Goal: Information Seeking & Learning: Learn about a topic

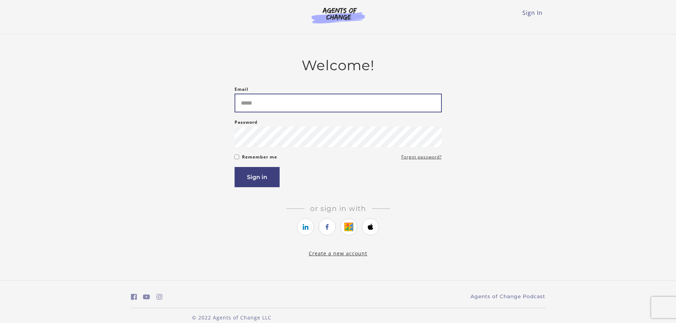
click at [265, 104] on input "Email" at bounding box center [338, 103] width 207 height 19
type input "**********"
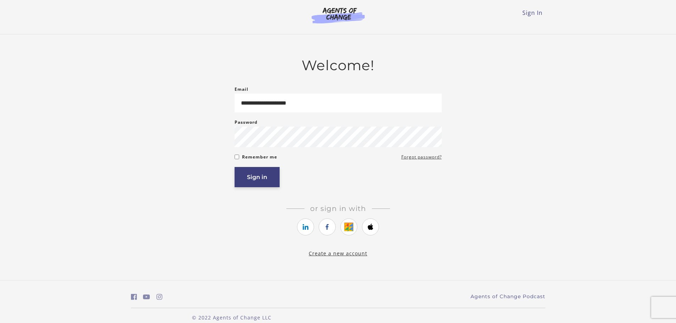
click at [266, 177] on button "Sign in" at bounding box center [257, 177] width 45 height 20
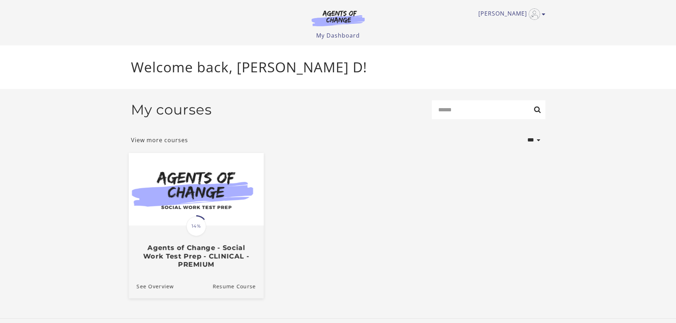
click at [188, 198] on img at bounding box center [195, 189] width 135 height 73
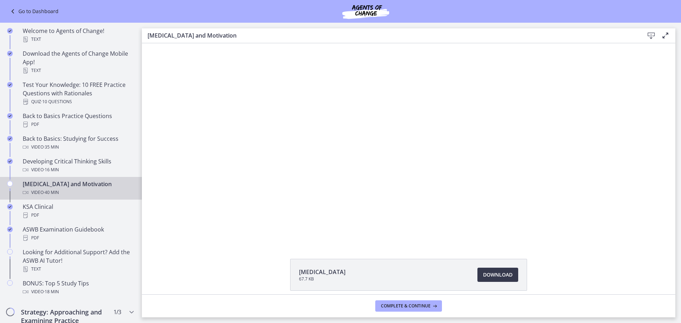
scroll to position [177, 0]
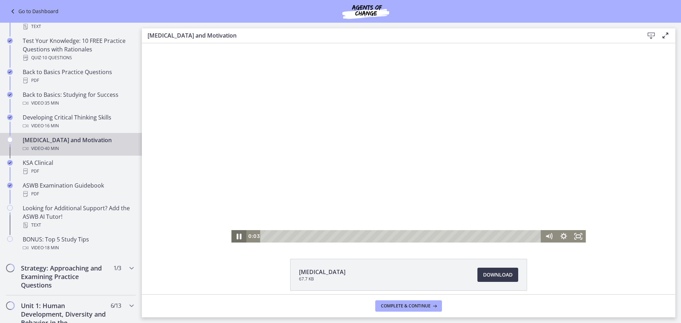
click at [233, 238] on icon "Pause" at bounding box center [239, 236] width 18 height 15
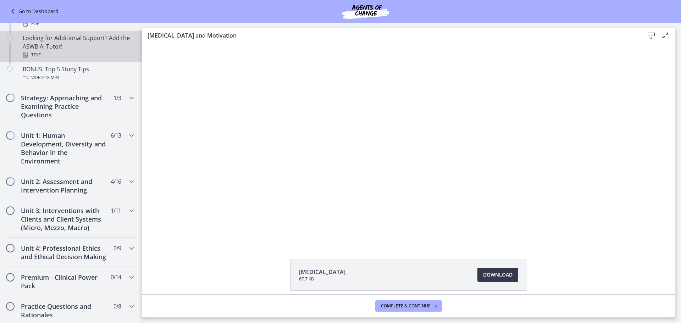
scroll to position [390, 0]
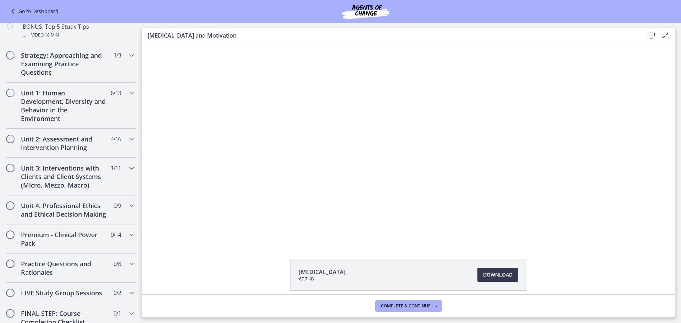
click at [127, 168] on icon "Chapters" at bounding box center [131, 168] width 9 height 9
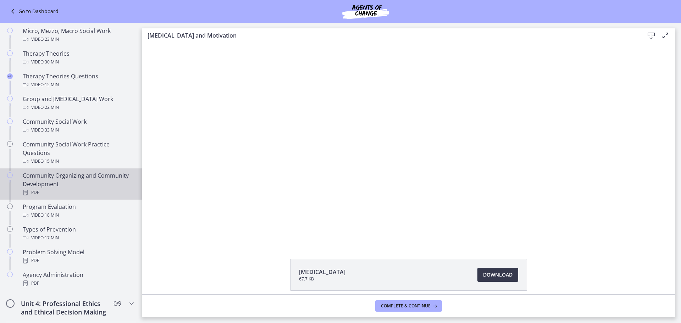
scroll to position [248, 0]
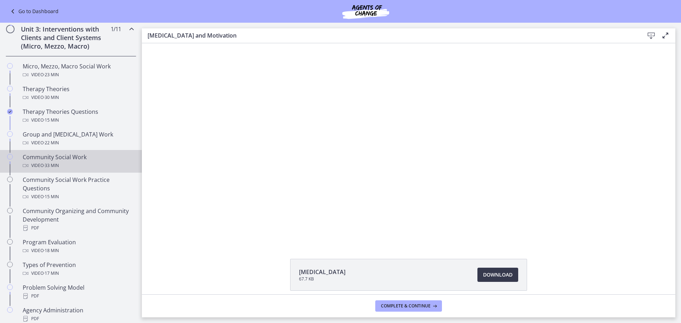
click at [42, 160] on div "Community Social Work Video · 33 min" at bounding box center [78, 161] width 111 height 17
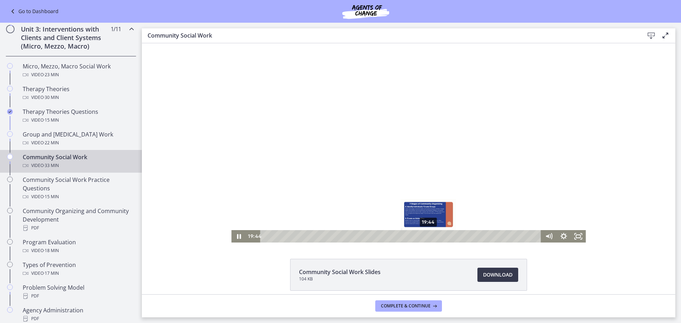
drag, startPoint x: 263, startPoint y: 237, endPoint x: 426, endPoint y: 236, distance: 162.8
click at [426, 236] on div "Playbar" at bounding box center [428, 237] width 4 height 4
click at [237, 236] on icon "Pause" at bounding box center [239, 237] width 5 height 6
click at [237, 236] on icon "Play Video" at bounding box center [239, 236] width 5 height 6
click at [454, 237] on div "23:10" at bounding box center [402, 236] width 272 height 12
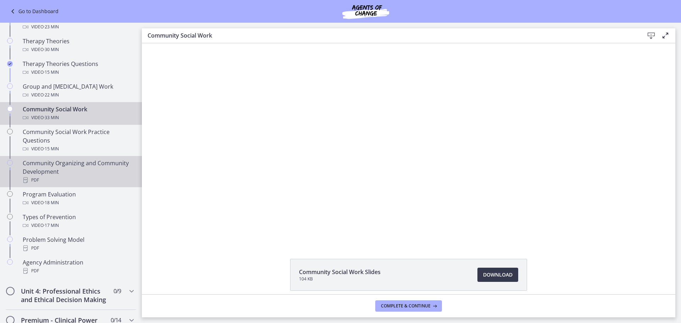
scroll to position [284, 0]
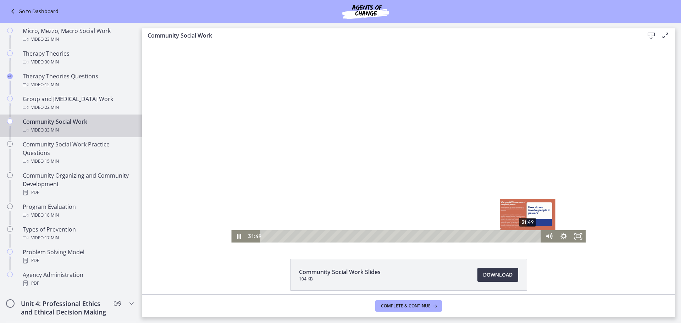
click at [526, 236] on div "31:49" at bounding box center [402, 236] width 272 height 12
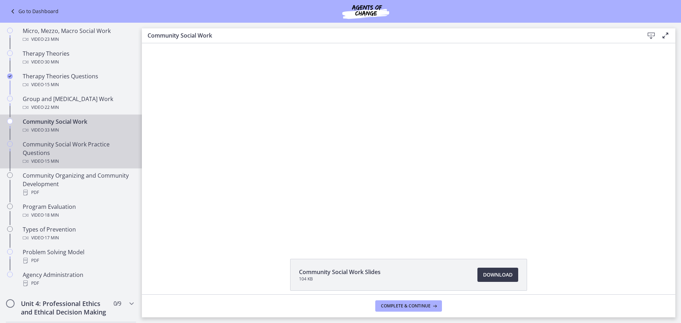
click at [33, 150] on div "Community Social Work Practice Questions Video · 15 min" at bounding box center [78, 153] width 111 height 26
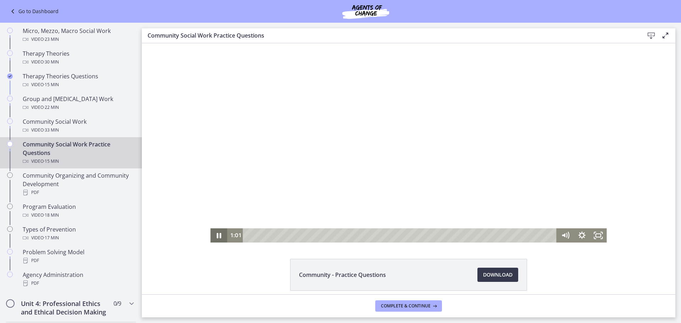
click at [217, 233] on icon "Pause" at bounding box center [219, 235] width 5 height 5
click at [220, 237] on icon "Play Video" at bounding box center [219, 235] width 17 height 14
drag, startPoint x: 214, startPoint y: 234, endPoint x: 214, endPoint y: 230, distance: 4.3
click at [214, 230] on icon "Pause" at bounding box center [218, 235] width 17 height 14
click at [207, 235] on div "Click for sound @keyframes VOLUME_SMALL_WAVE_FLASH { 0% { opacity: 0; } 33% { o…" at bounding box center [409, 142] width 534 height 199
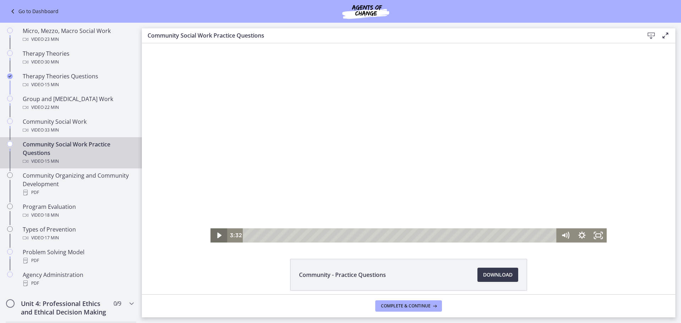
click at [214, 235] on icon "Play Video" at bounding box center [219, 235] width 17 height 14
click at [316, 234] on div "3:29" at bounding box center [401, 235] width 304 height 14
click at [312, 236] on div "3:17" at bounding box center [401, 235] width 304 height 14
click at [217, 235] on icon "Pause" at bounding box center [218, 236] width 5 height 6
click at [215, 241] on icon "Play Video" at bounding box center [220, 235] width 20 height 17
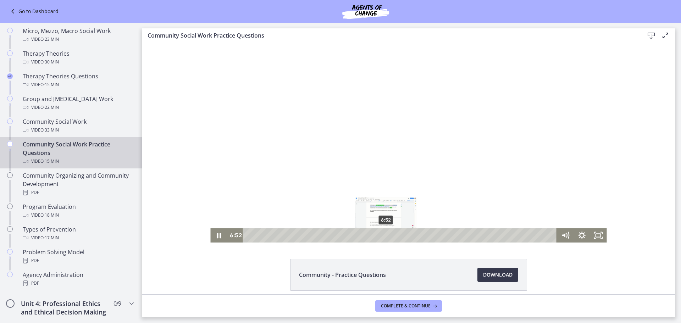
click at [384, 238] on div "6:52" at bounding box center [401, 235] width 304 height 14
click at [394, 238] on div "7:24" at bounding box center [401, 235] width 304 height 14
click at [421, 236] on div "8:46" at bounding box center [401, 235] width 304 height 14
click at [430, 237] on div "9:11" at bounding box center [401, 235] width 304 height 14
click at [219, 238] on icon "Pause" at bounding box center [219, 235] width 20 height 17
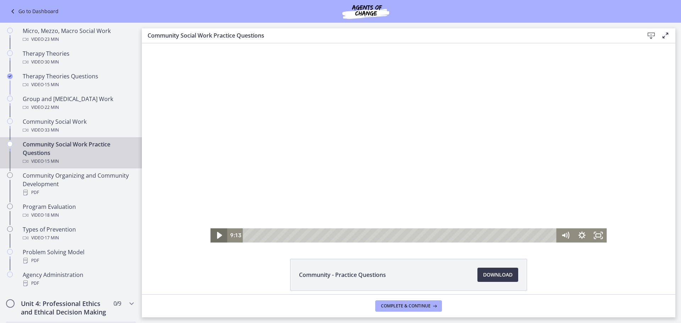
click at [214, 235] on icon "Play Video" at bounding box center [220, 235] width 20 height 17
click at [435, 236] on div "9:27" at bounding box center [401, 235] width 304 height 14
click at [440, 235] on div "9:40" at bounding box center [401, 235] width 304 height 14
click at [445, 236] on div "9:58" at bounding box center [401, 235] width 304 height 14
click at [481, 235] on div "11:45" at bounding box center [401, 235] width 304 height 14
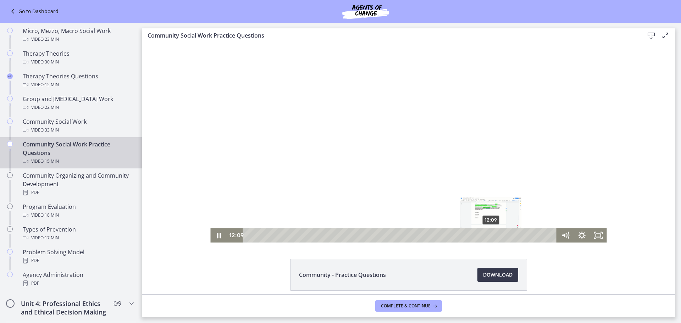
click at [489, 235] on div "12:09" at bounding box center [401, 235] width 304 height 14
click at [493, 235] on div "12:21" at bounding box center [401, 235] width 304 height 14
click at [498, 235] on div "12:35" at bounding box center [401, 235] width 304 height 14
click at [502, 236] on div "12:48" at bounding box center [401, 235] width 304 height 14
click at [528, 236] on div "14:07" at bounding box center [401, 235] width 304 height 14
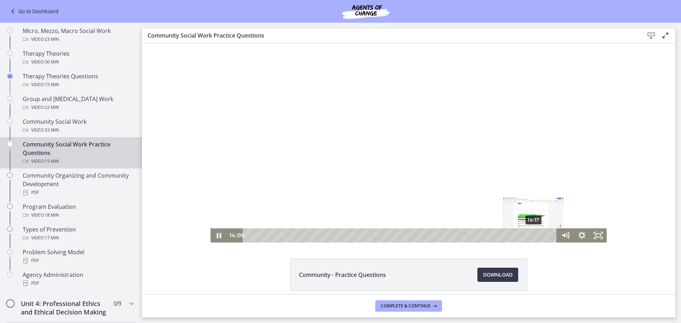
click at [531, 236] on div "14:17" at bounding box center [401, 235] width 304 height 14
click at [536, 236] on div "14:29" at bounding box center [401, 235] width 304 height 14
click at [540, 235] on div "14:41" at bounding box center [401, 235] width 304 height 14
click at [545, 235] on div "14:56" at bounding box center [401, 235] width 304 height 14
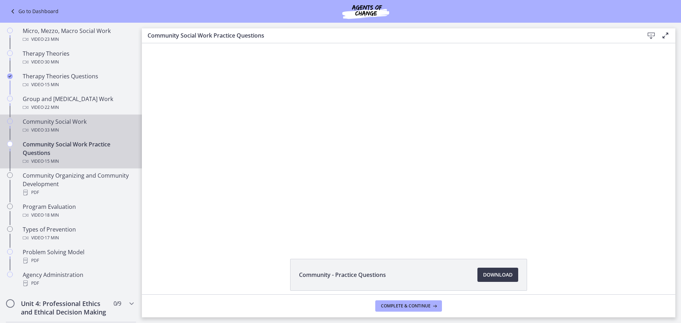
click at [50, 117] on link "Community Social Work Video · 33 min" at bounding box center [71, 126] width 142 height 23
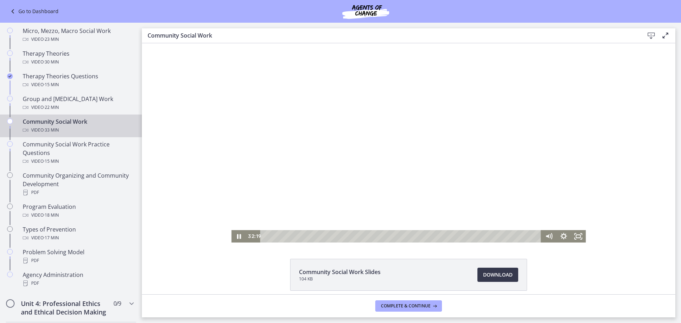
click at [283, 238] on div "Playbar" at bounding box center [402, 236] width 272 height 12
click at [293, 237] on div "3:34" at bounding box center [402, 236] width 272 height 12
click at [296, 238] on div "4:00" at bounding box center [402, 236] width 272 height 12
click at [305, 238] on div "5:07" at bounding box center [402, 236] width 272 height 12
click at [310, 237] on div "5:40" at bounding box center [402, 236] width 272 height 12
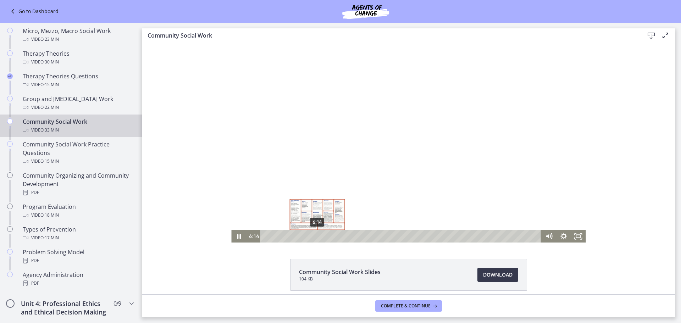
click at [315, 237] on div "6:14" at bounding box center [402, 236] width 272 height 12
click at [319, 238] on div "6:40" at bounding box center [402, 236] width 272 height 12
click at [236, 240] on icon "Pause" at bounding box center [239, 236] width 18 height 15
click at [239, 238] on icon "Play Video" at bounding box center [239, 236] width 15 height 12
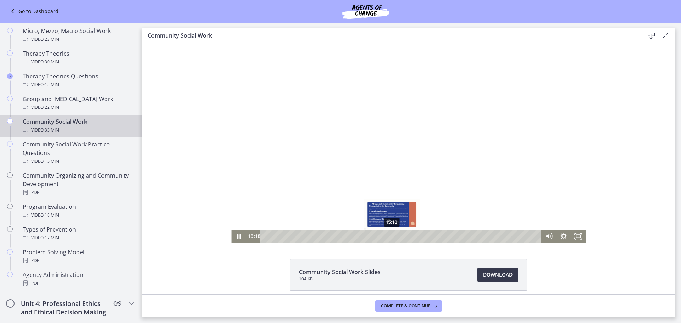
click at [390, 237] on div "15:18" at bounding box center [402, 236] width 272 height 12
click at [413, 236] on div "18:11" at bounding box center [402, 236] width 272 height 12
click at [419, 237] on div "18:52" at bounding box center [402, 236] width 272 height 12
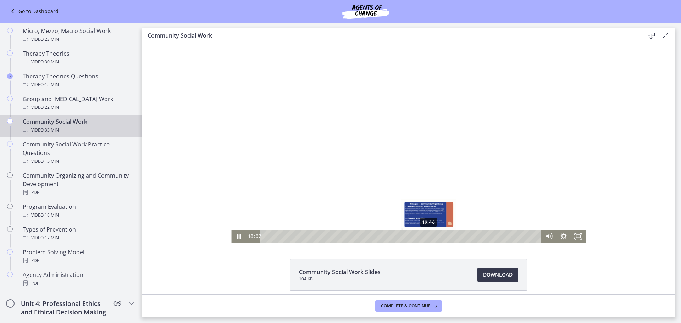
click at [426, 236] on div "19:46" at bounding box center [402, 236] width 272 height 12
click at [432, 236] on div "20:30" at bounding box center [402, 236] width 272 height 12
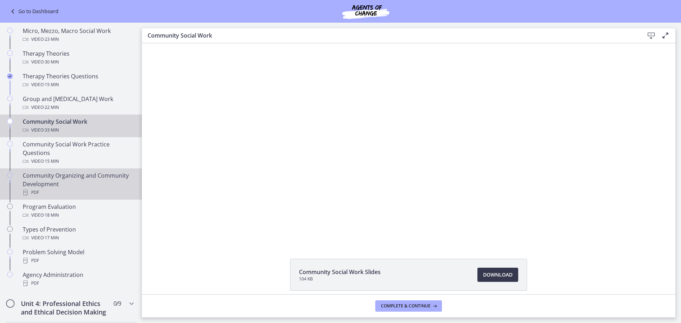
click at [115, 178] on div "Community Organizing and Community Development PDF" at bounding box center [78, 184] width 111 height 26
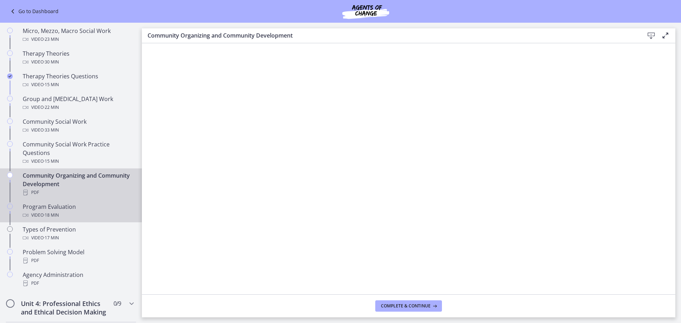
click at [106, 211] on div "Program Evaluation Video · 18 min" at bounding box center [78, 211] width 111 height 17
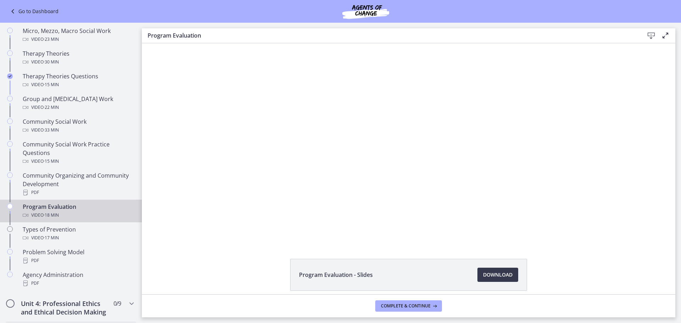
scroll to position [319, 0]
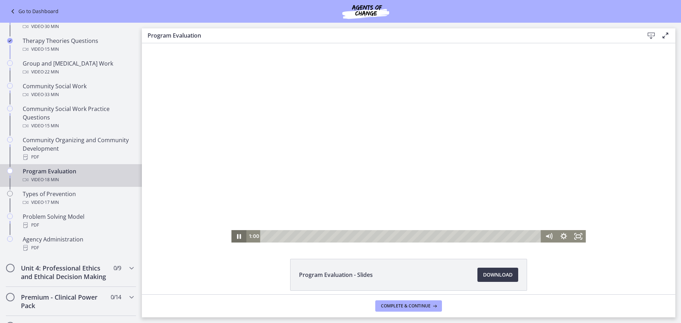
click at [237, 236] on icon "Pause" at bounding box center [239, 236] width 4 height 5
click at [246, 234] on div "1:00 8:13" at bounding box center [394, 236] width 296 height 12
click at [233, 236] on icon "Play Video" at bounding box center [240, 236] width 18 height 15
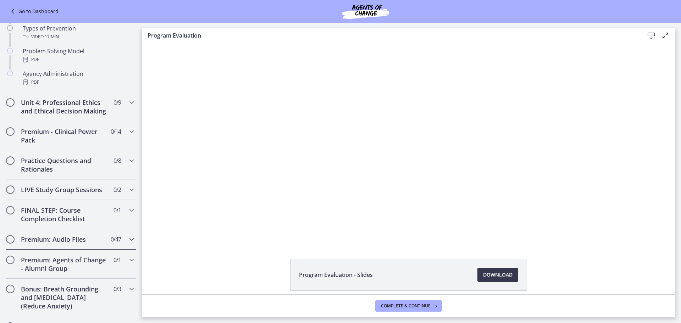
scroll to position [497, 0]
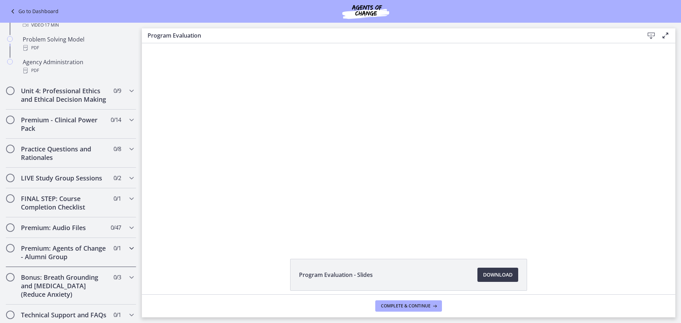
click at [127, 253] on icon "Chapters" at bounding box center [131, 248] width 9 height 9
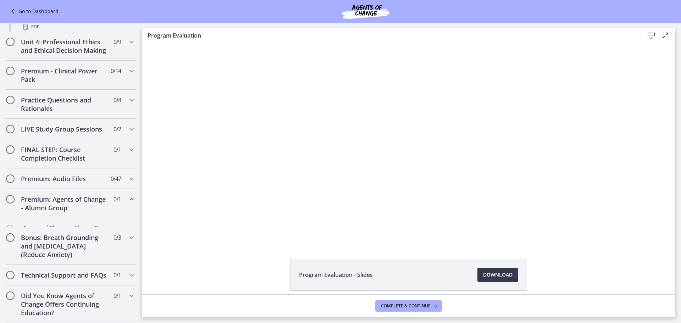
scroll to position [287, 0]
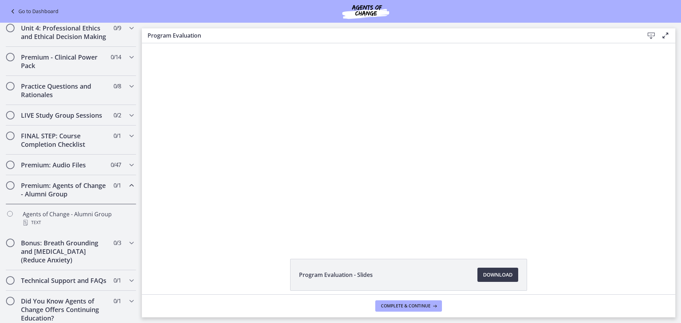
click at [127, 190] on icon "Chapters" at bounding box center [131, 185] width 9 height 9
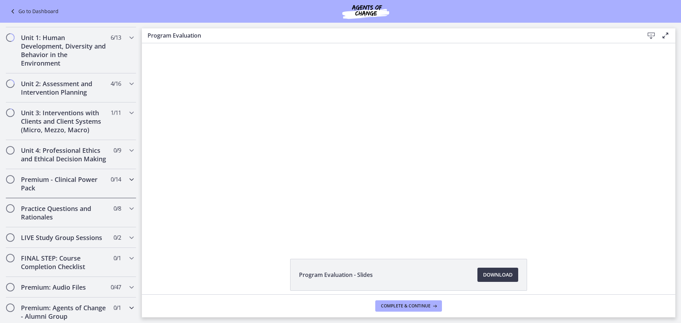
scroll to position [177, 0]
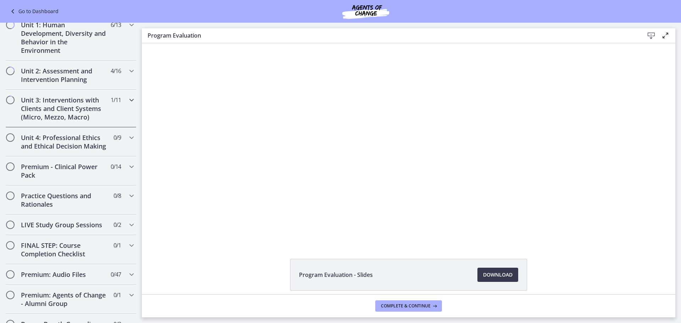
click at [128, 100] on icon "Chapters" at bounding box center [131, 100] width 9 height 9
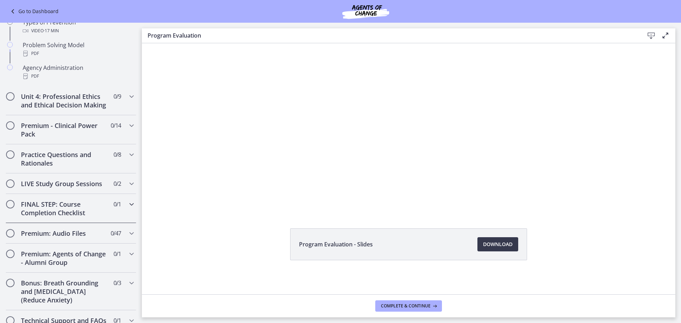
scroll to position [497, 0]
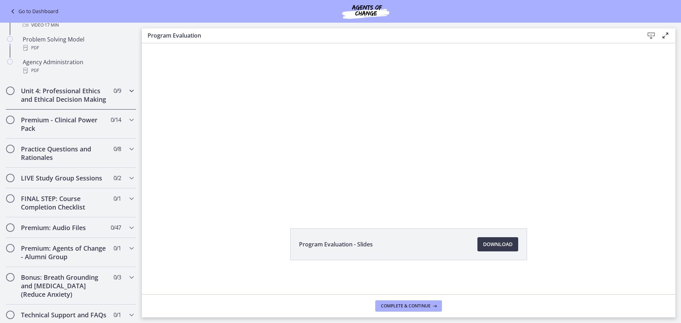
click at [127, 94] on icon "Chapters" at bounding box center [131, 91] width 9 height 9
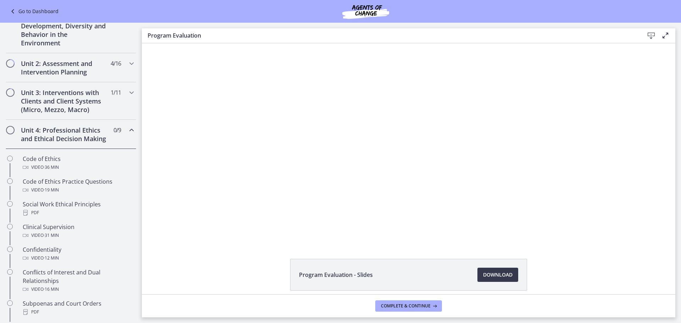
scroll to position [71, 0]
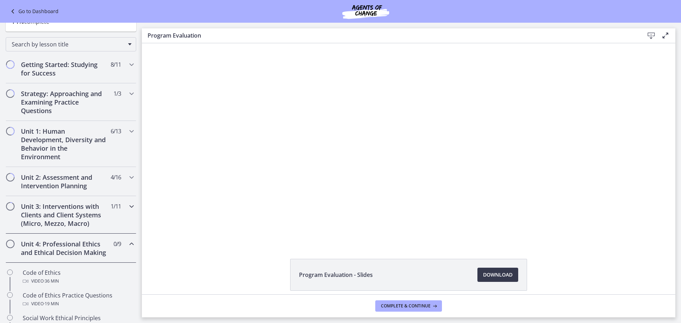
click at [127, 204] on icon "Chapters" at bounding box center [131, 206] width 9 height 9
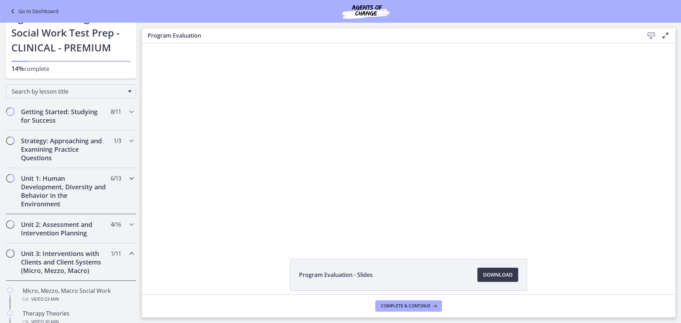
scroll to position [35, 0]
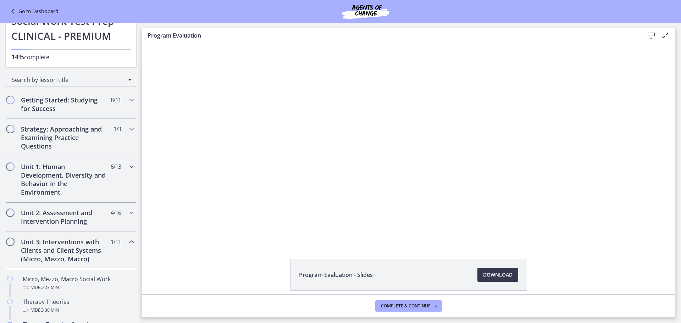
click at [127, 167] on icon "Chapters" at bounding box center [131, 166] width 9 height 9
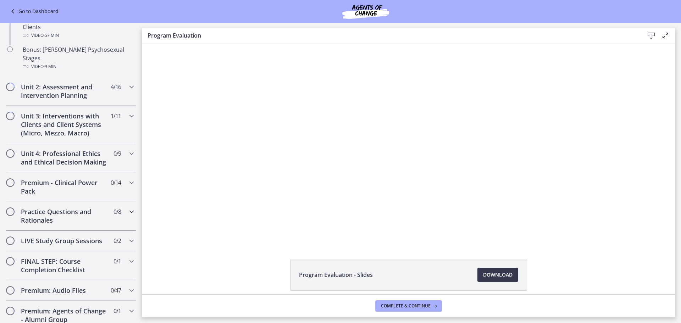
scroll to position [518, 0]
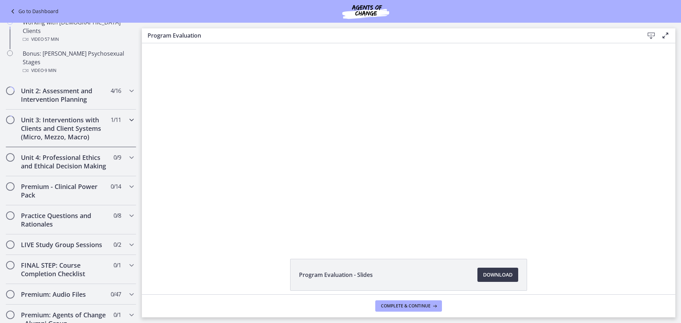
click at [127, 116] on icon "Chapters" at bounding box center [131, 120] width 9 height 9
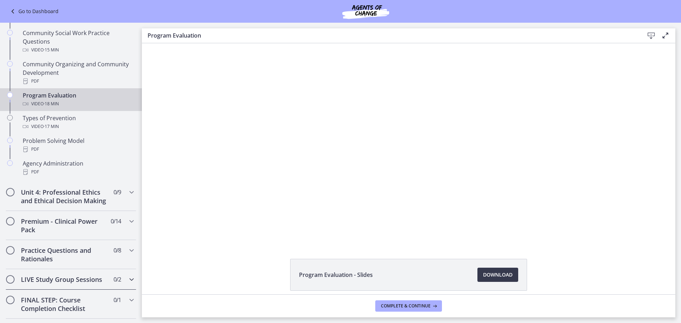
scroll to position [341, 0]
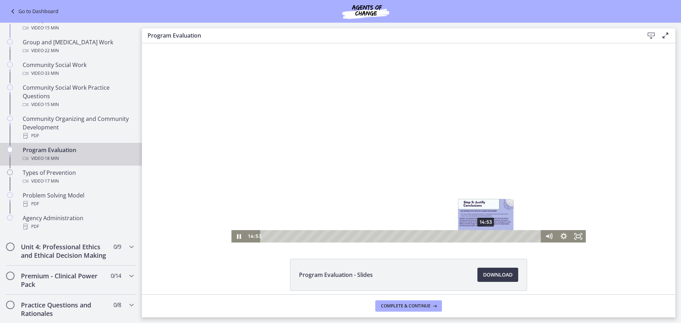
click at [484, 238] on div "14:53" at bounding box center [402, 236] width 272 height 12
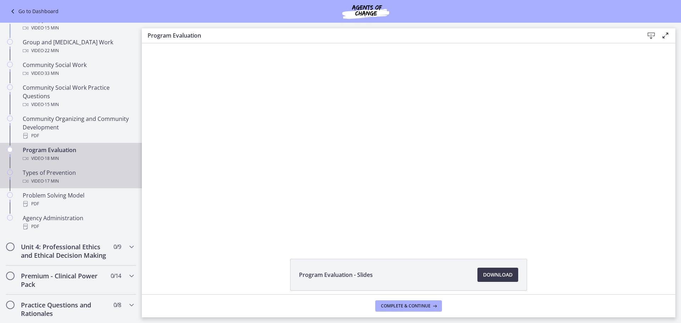
click at [72, 173] on div "Types of Prevention Video · 17 min" at bounding box center [78, 177] width 111 height 17
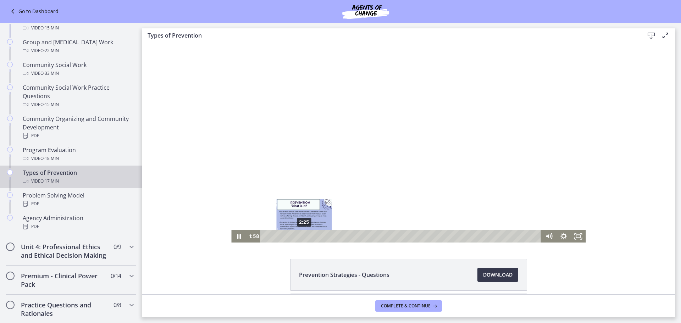
click at [302, 237] on div "2:25" at bounding box center [402, 236] width 272 height 12
click at [313, 237] on div "3:08" at bounding box center [402, 236] width 272 height 12
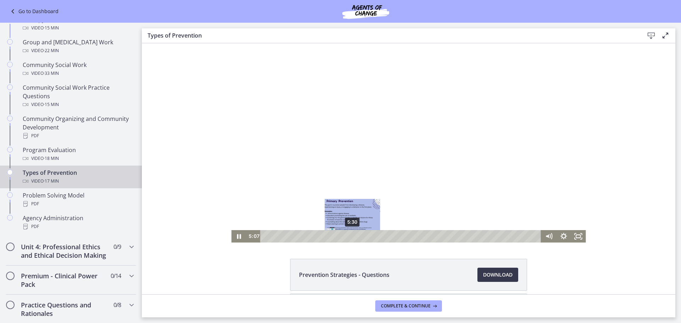
click at [350, 236] on div "5:30" at bounding box center [402, 236] width 272 height 12
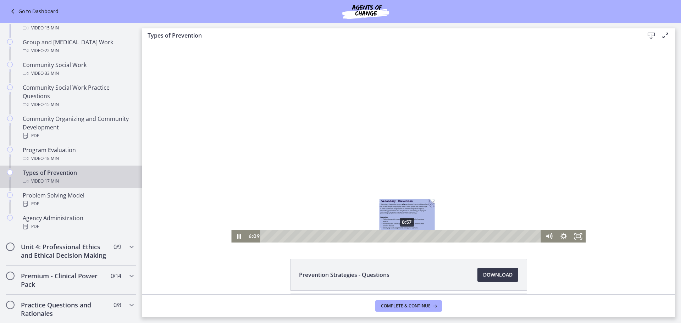
click at [405, 237] on div "8:57" at bounding box center [402, 236] width 272 height 12
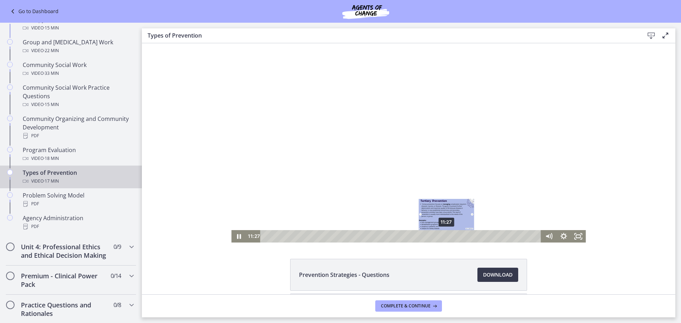
click at [444, 236] on div "11:27" at bounding box center [402, 236] width 272 height 12
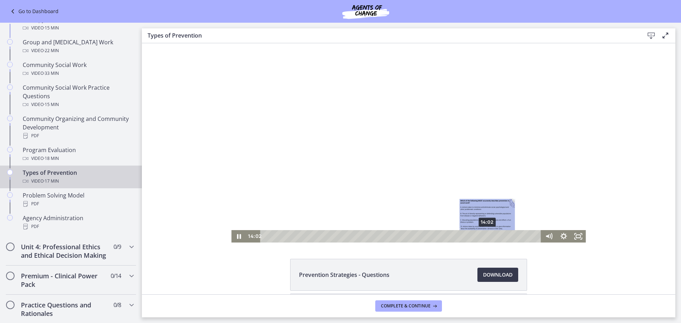
click at [485, 238] on div "14:02" at bounding box center [402, 236] width 272 height 12
